Goal: Task Accomplishment & Management: Complete application form

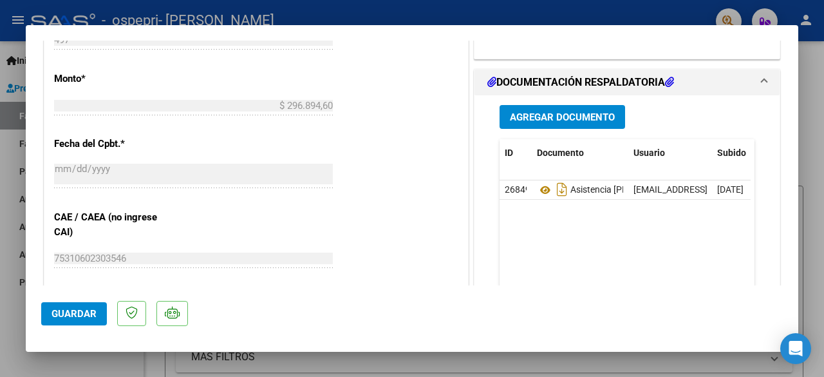
scroll to position [646, 0]
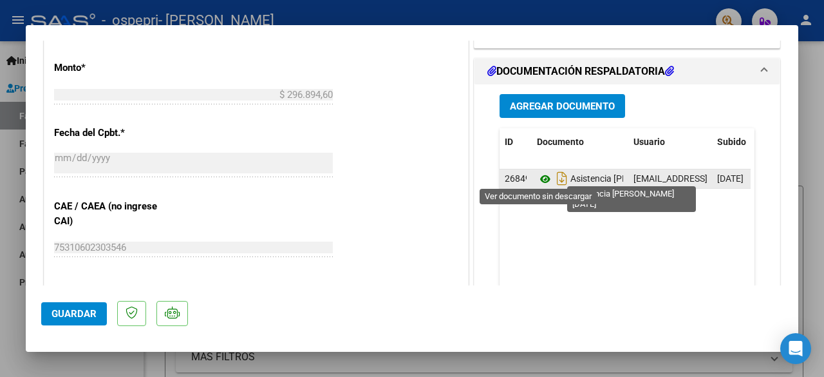
click at [538, 173] on icon at bounding box center [545, 178] width 17 height 15
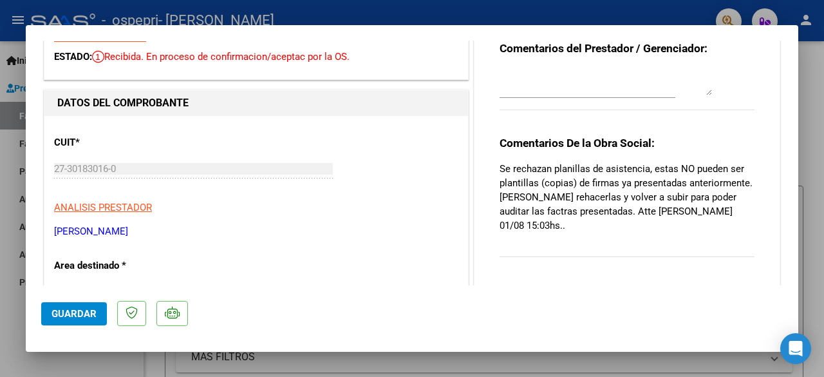
scroll to position [0, 0]
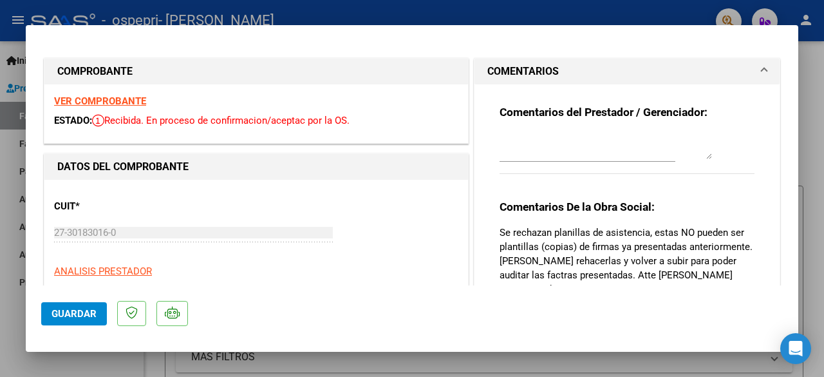
click at [604, 21] on div at bounding box center [412, 188] width 824 height 377
type input "$ 0,00"
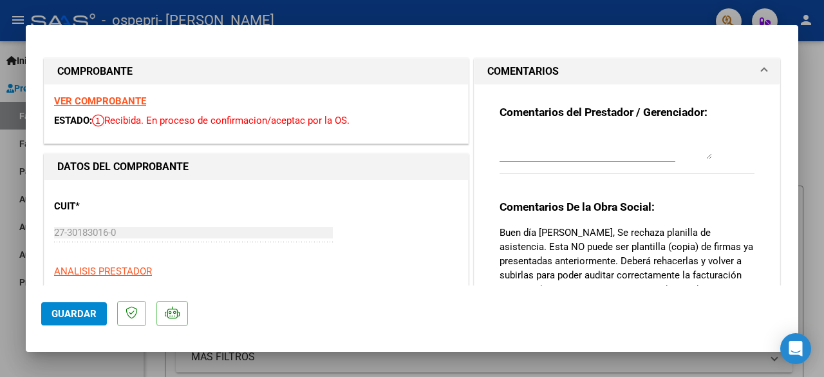
click at [543, 8] on div at bounding box center [412, 188] width 824 height 377
type input "$ 0,00"
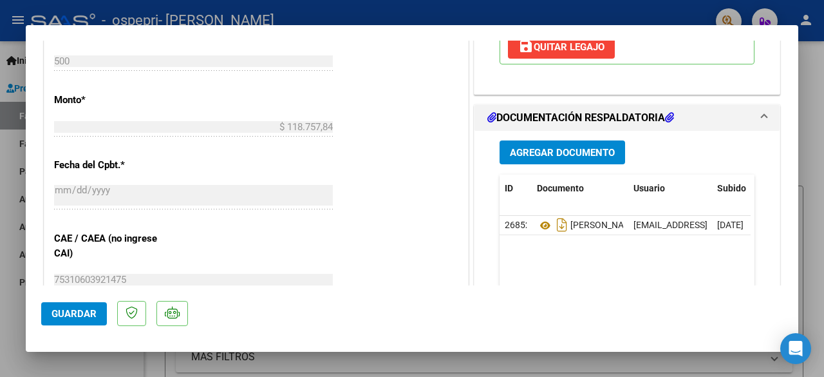
scroll to position [617, 0]
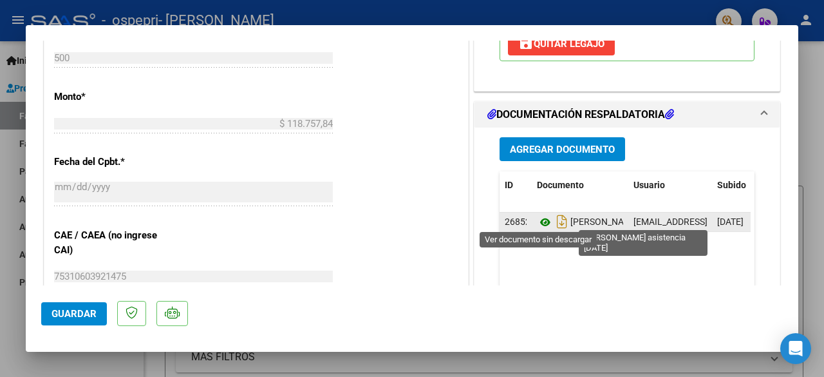
click at [538, 218] on icon at bounding box center [545, 221] width 17 height 15
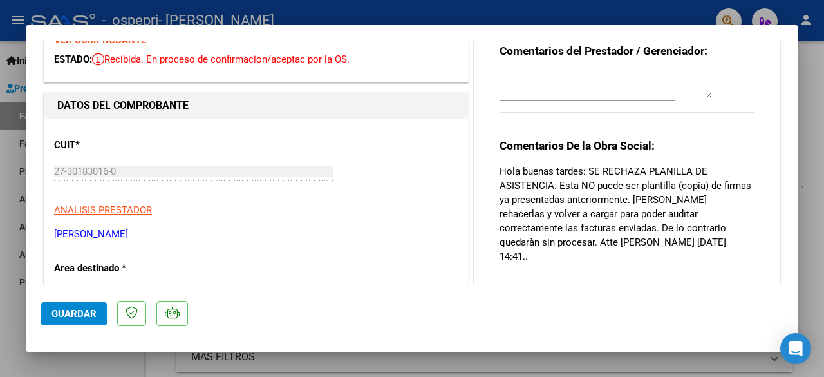
scroll to position [0, 0]
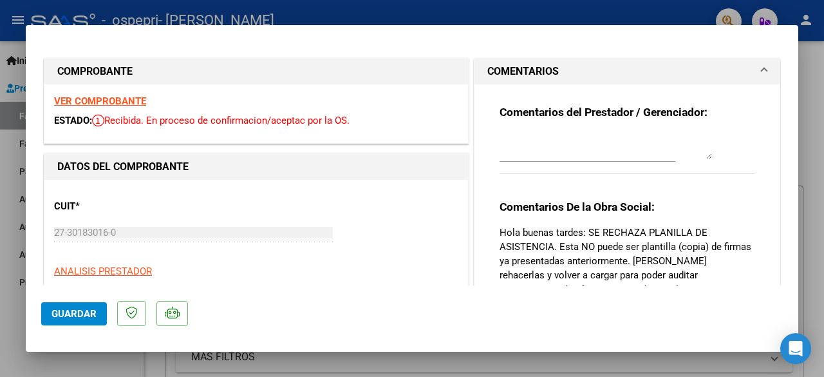
click at [574, 10] on div at bounding box center [412, 188] width 824 height 377
type input "$ 0,00"
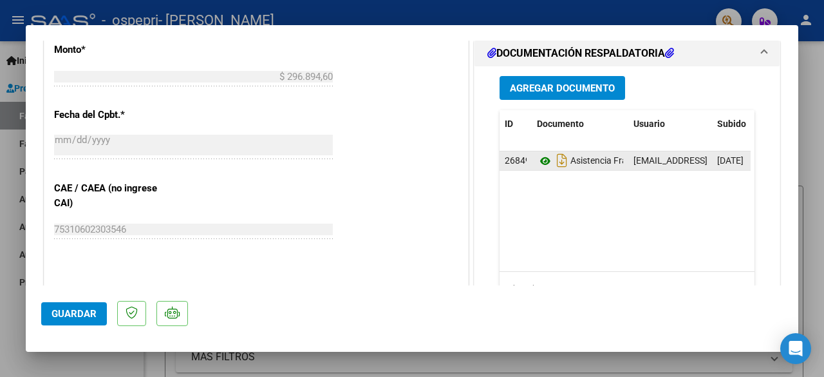
scroll to position [665, 0]
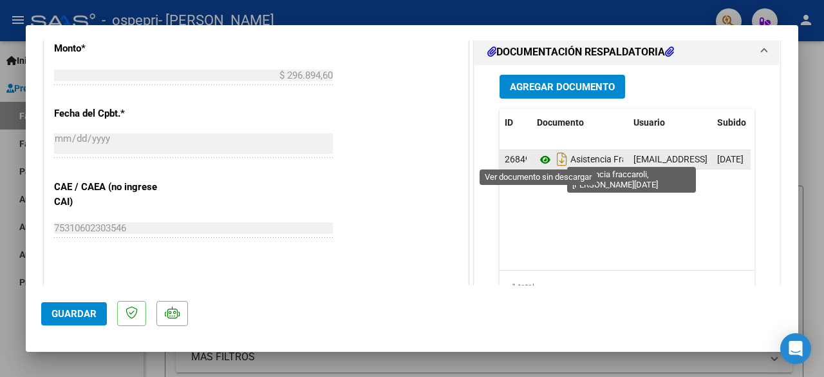
click at [539, 156] on icon at bounding box center [545, 159] width 17 height 15
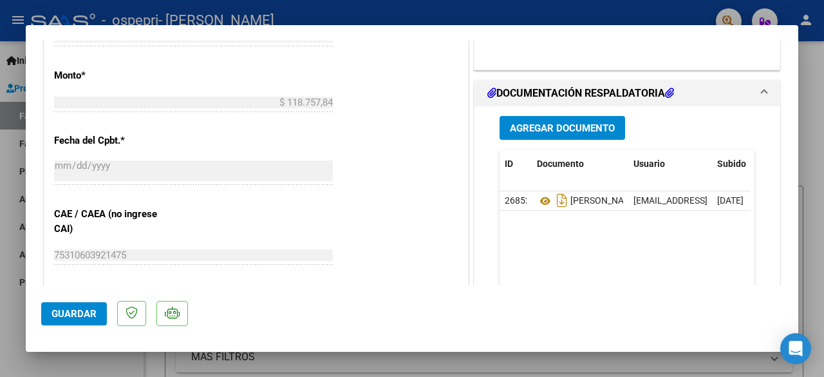
scroll to position [637, 0]
click at [548, 126] on span "Agregar Documento" at bounding box center [562, 129] width 105 height 12
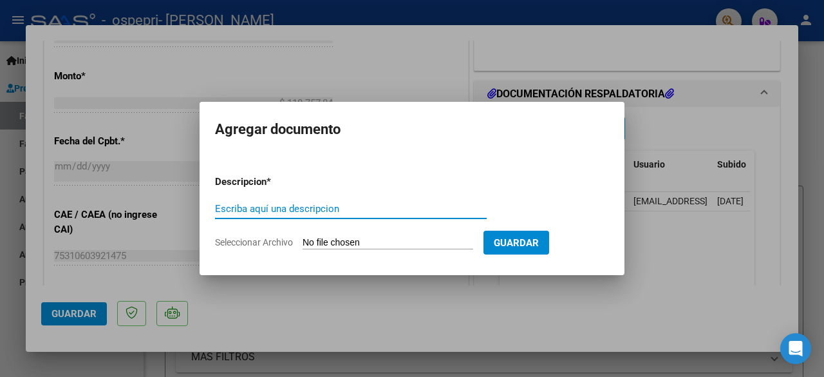
click at [278, 204] on input "Escriba aquí una descripcion" at bounding box center [351, 209] width 272 height 12
type input "asistencia"
click at [403, 91] on div at bounding box center [412, 188] width 824 height 377
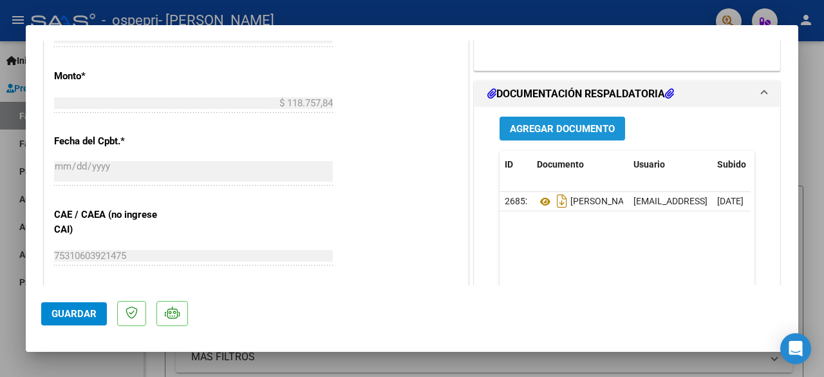
click at [539, 124] on span "Agregar Documento" at bounding box center [562, 129] width 105 height 12
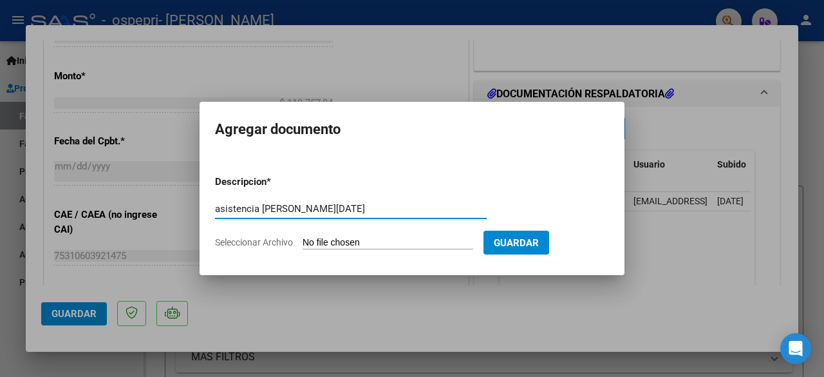
type input "asistencia martinez encinas malena julio 2025"
click at [348, 244] on input "Seleccionar Archivo" at bounding box center [388, 243] width 171 height 12
type input "C:\fakepath\MARTINEZ ENCINAS Planilla_de_Asistencia OSPEPRI JULIO 2025.pdf"
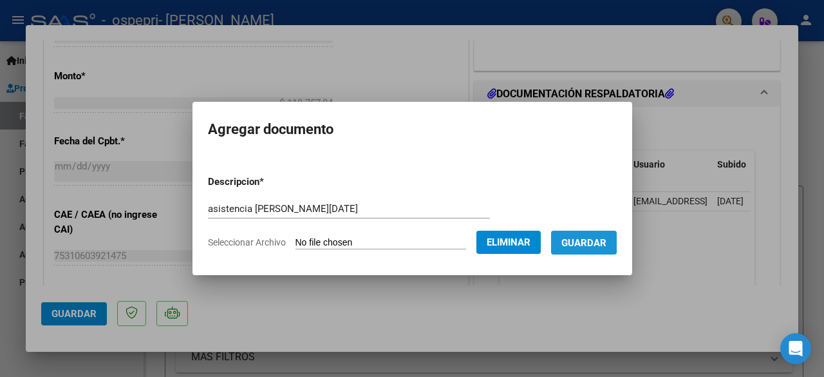
click at [594, 241] on span "Guardar" at bounding box center [583, 243] width 45 height 12
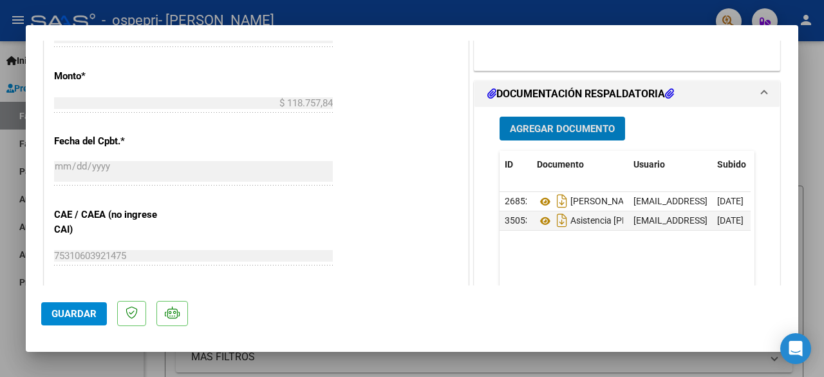
click at [76, 314] on span "Guardar" at bounding box center [74, 314] width 45 height 12
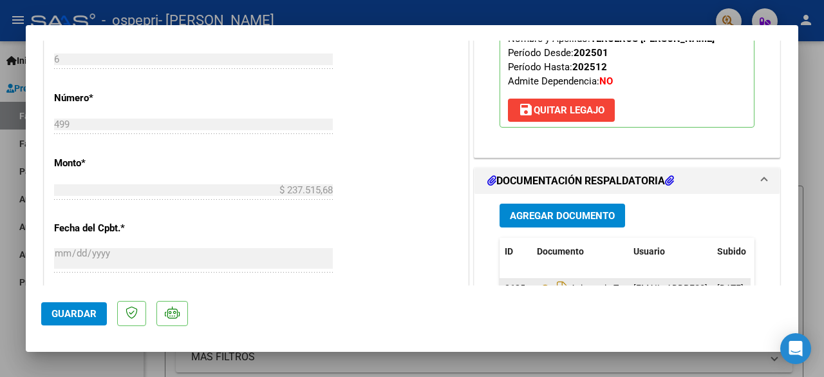
scroll to position [551, 0]
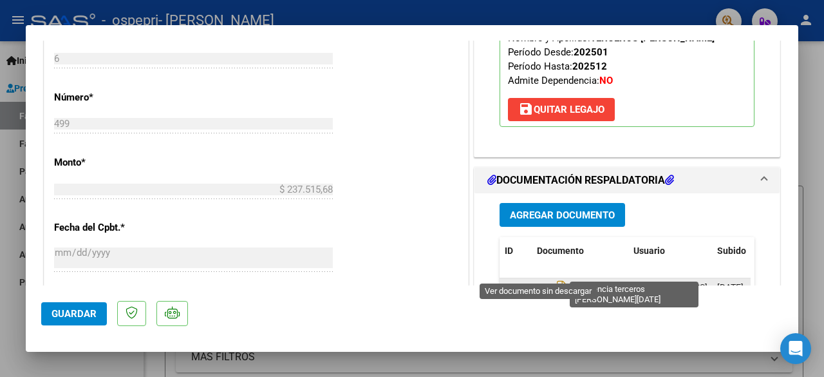
click at [538, 280] on icon at bounding box center [545, 287] width 17 height 15
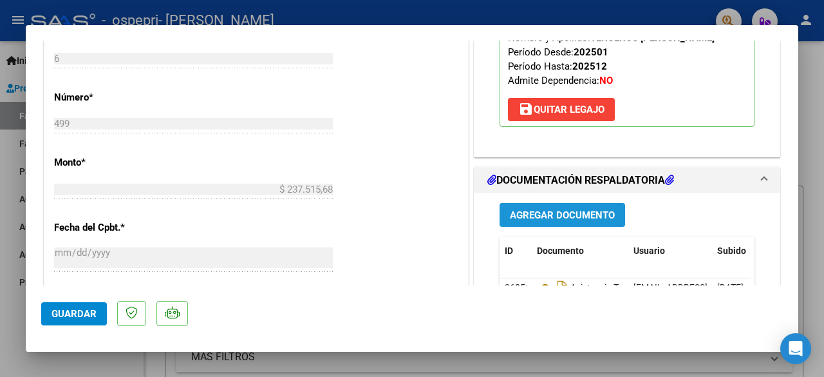
click at [550, 209] on span "Agregar Documento" at bounding box center [562, 215] width 105 height 12
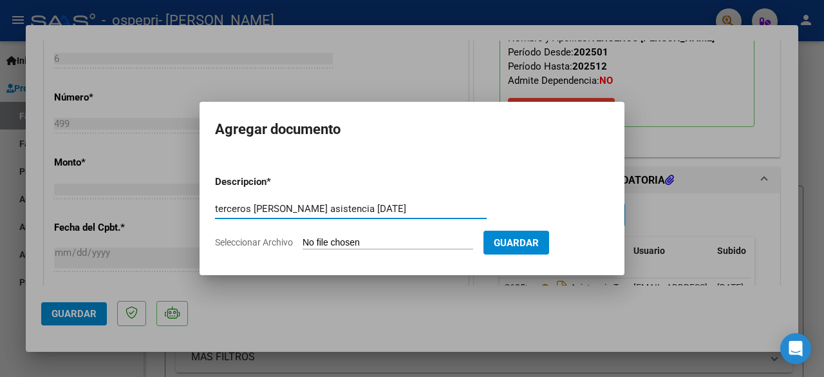
type input "terceros guillermina asistencia julio 2025"
click at [380, 241] on input "Seleccionar Archivo" at bounding box center [388, 243] width 171 height 12
type input "C:\fakepath\TERCEROS, GUILLERMINA ASISTENCIA JULIO 2025.pdf"
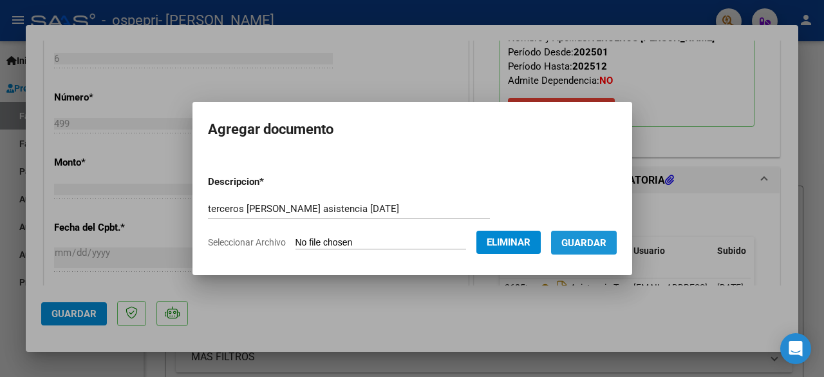
click at [594, 238] on span "Guardar" at bounding box center [583, 243] width 45 height 12
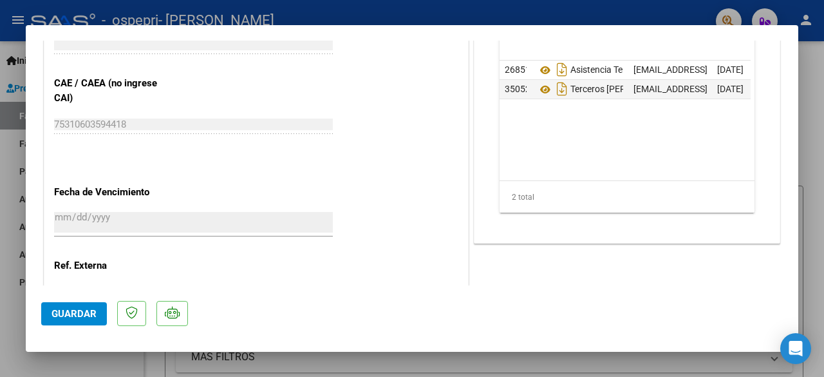
scroll to position [774, 0]
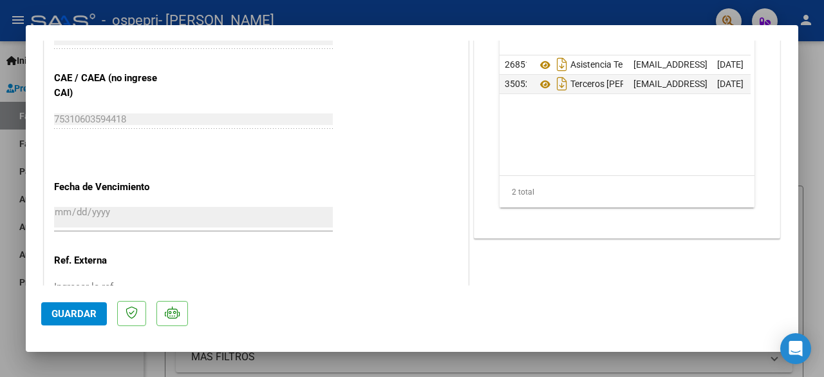
click at [77, 313] on span "Guardar" at bounding box center [74, 314] width 45 height 12
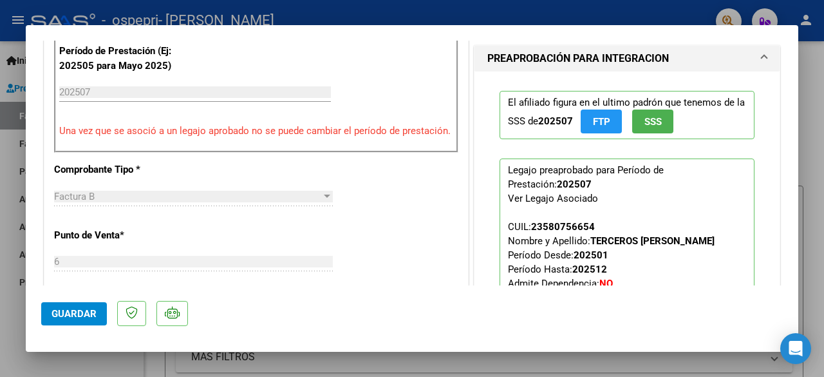
scroll to position [344, 0]
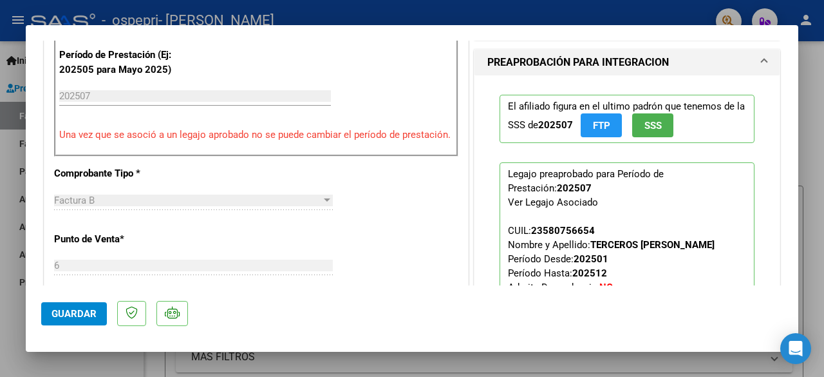
click at [81, 316] on span "Guardar" at bounding box center [74, 314] width 45 height 12
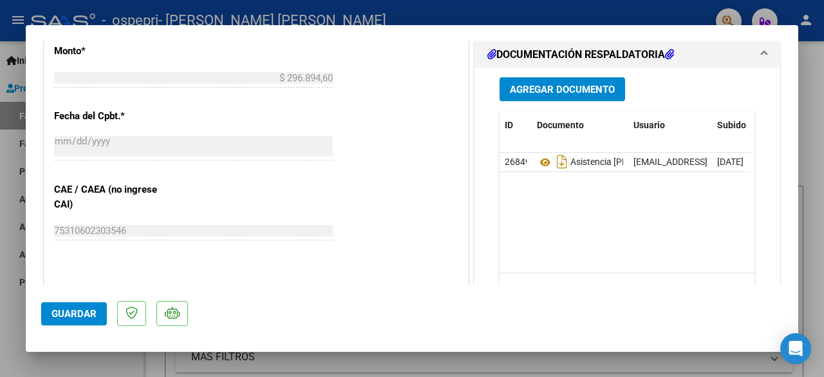
scroll to position [664, 0]
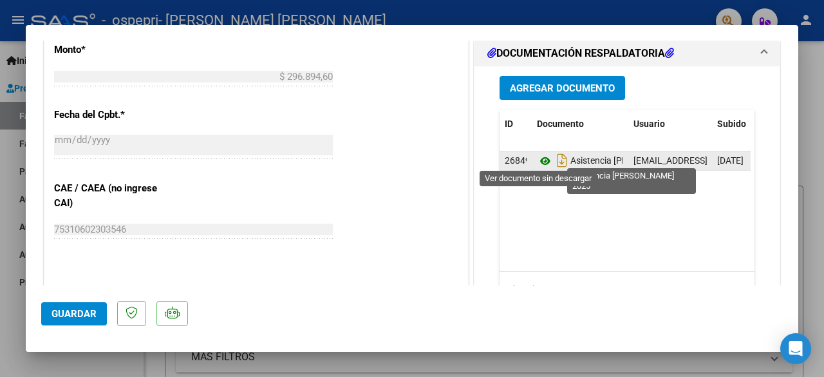
click at [539, 159] on icon at bounding box center [545, 160] width 17 height 15
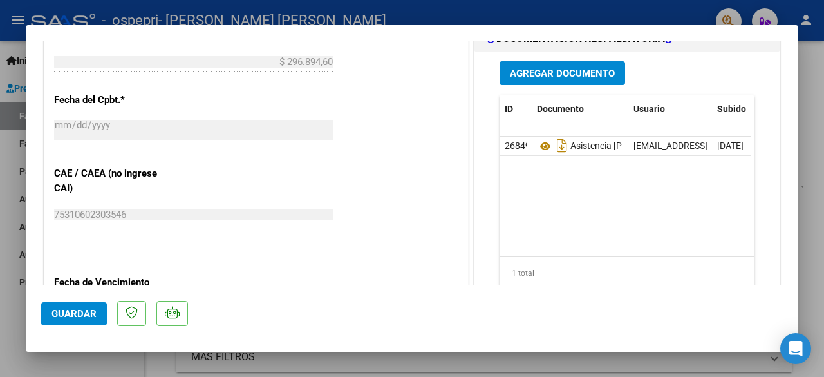
scroll to position [680, 0]
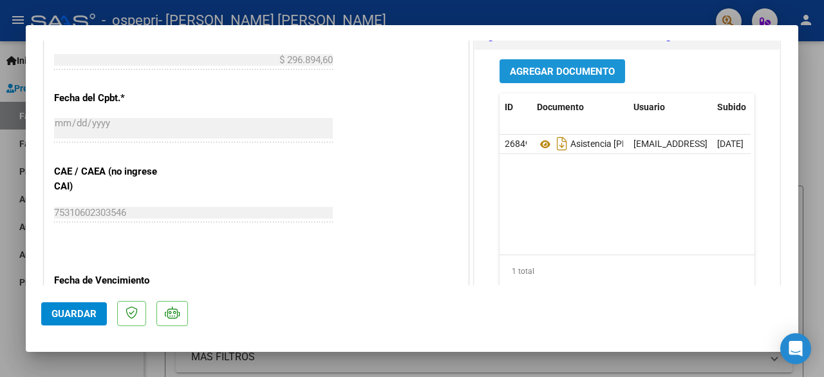
click at [542, 69] on span "Agregar Documento" at bounding box center [562, 72] width 105 height 12
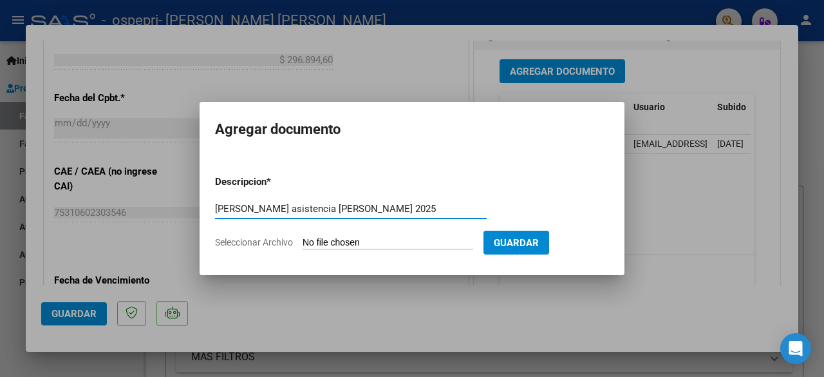
type input "fraccaroli, maximo bladimir asistencia julio 2025"
click at [375, 241] on input "Seleccionar Archivo" at bounding box center [388, 243] width 171 height 12
type input "C:\fakepath\FRACCAROLI, BLADIMIR ASISTENCIA JULIO 2025.pdf"
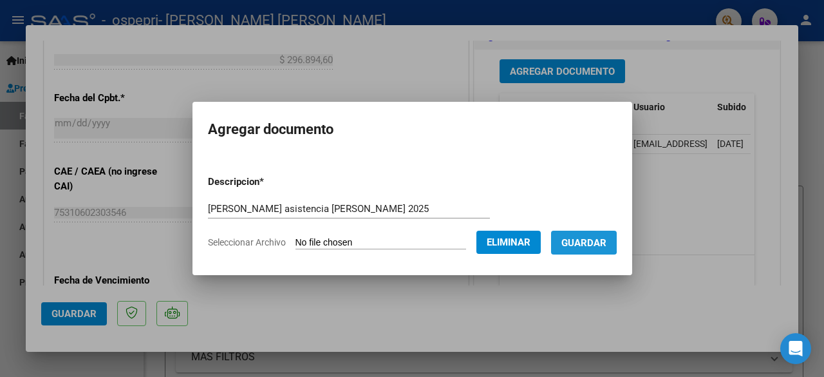
click at [591, 240] on span "Guardar" at bounding box center [583, 243] width 45 height 12
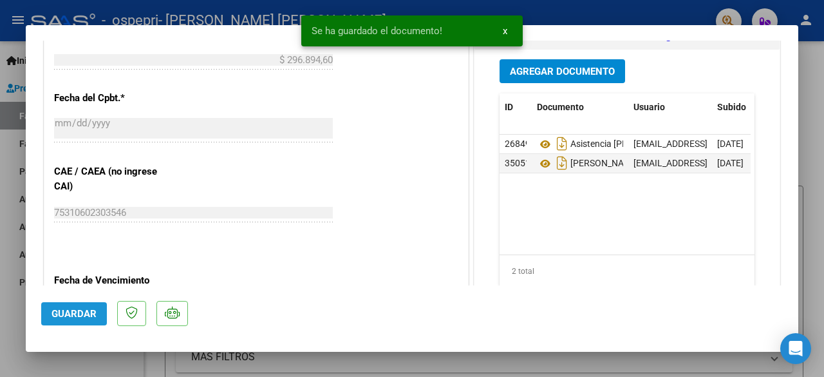
click at [68, 314] on span "Guardar" at bounding box center [74, 314] width 45 height 12
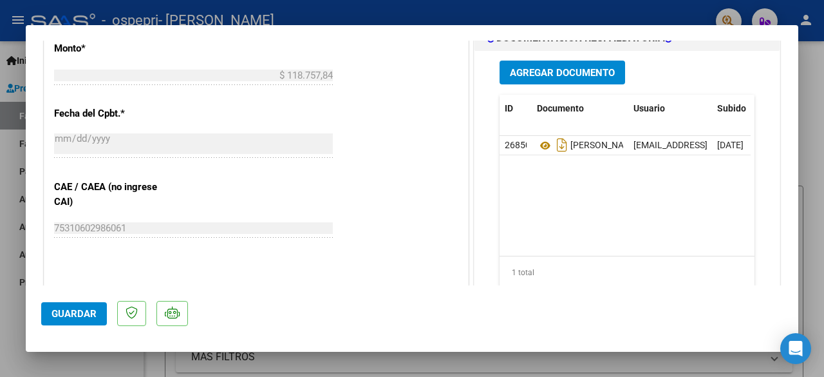
scroll to position [655, 0]
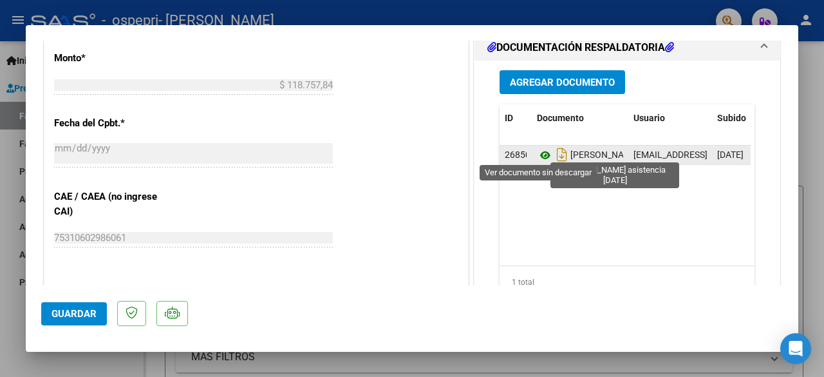
click at [538, 151] on icon at bounding box center [545, 154] width 17 height 15
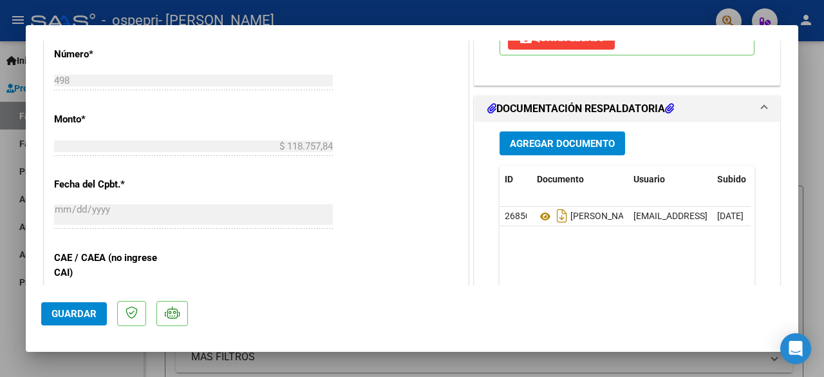
scroll to position [636, 0]
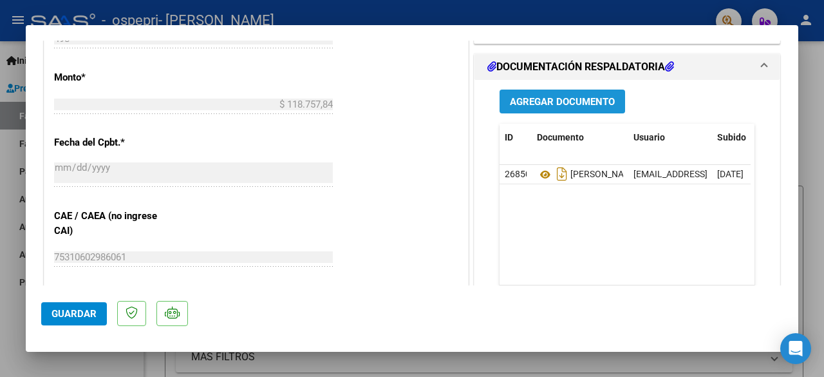
click at [545, 100] on span "Agregar Documento" at bounding box center [562, 102] width 105 height 12
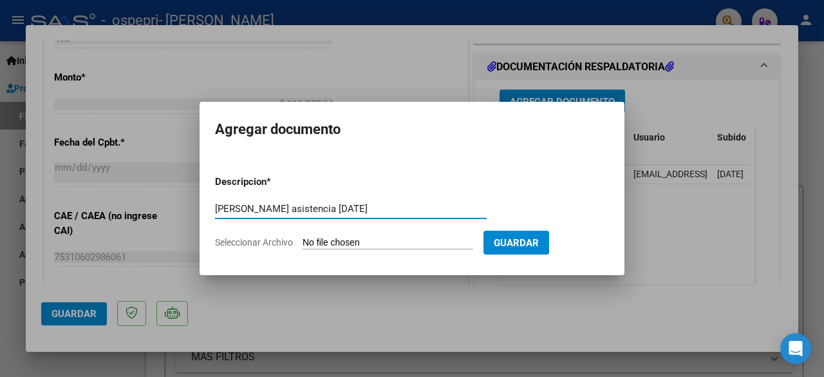
type input "[PERSON_NAME] asistencia [DATE]"
click at [329, 242] on input "Seleccionar Archivo" at bounding box center [388, 243] width 171 height 12
type input "C:\fakepath\[PERSON_NAME] OSPEPRI [DATE].pdf"
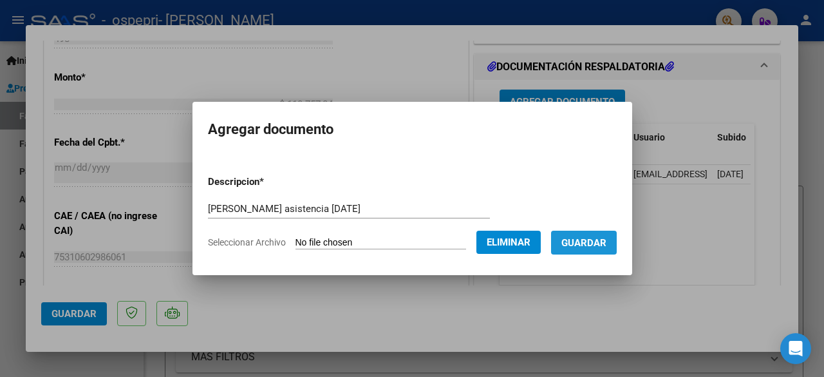
click at [601, 241] on span "Guardar" at bounding box center [583, 243] width 45 height 12
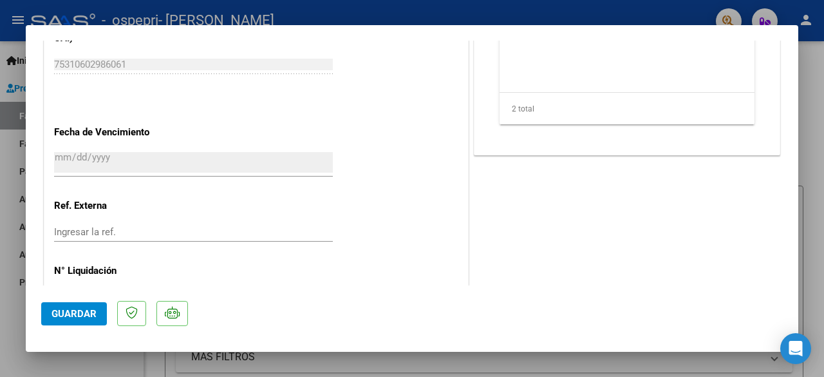
scroll to position [872, 0]
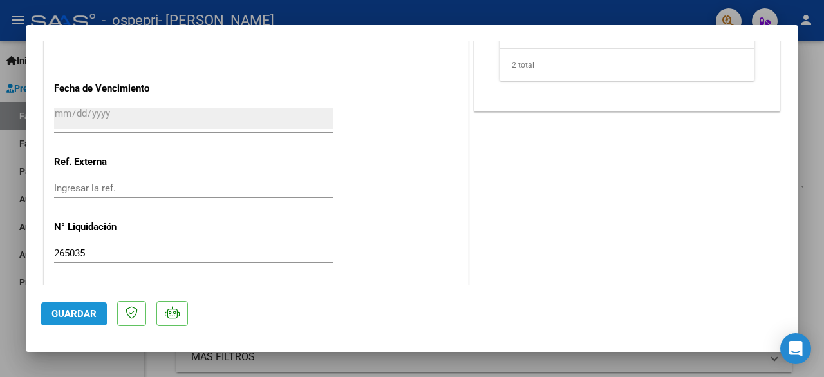
click at [68, 313] on span "Guardar" at bounding box center [74, 314] width 45 height 12
